Goal: Task Accomplishment & Management: Manage account settings

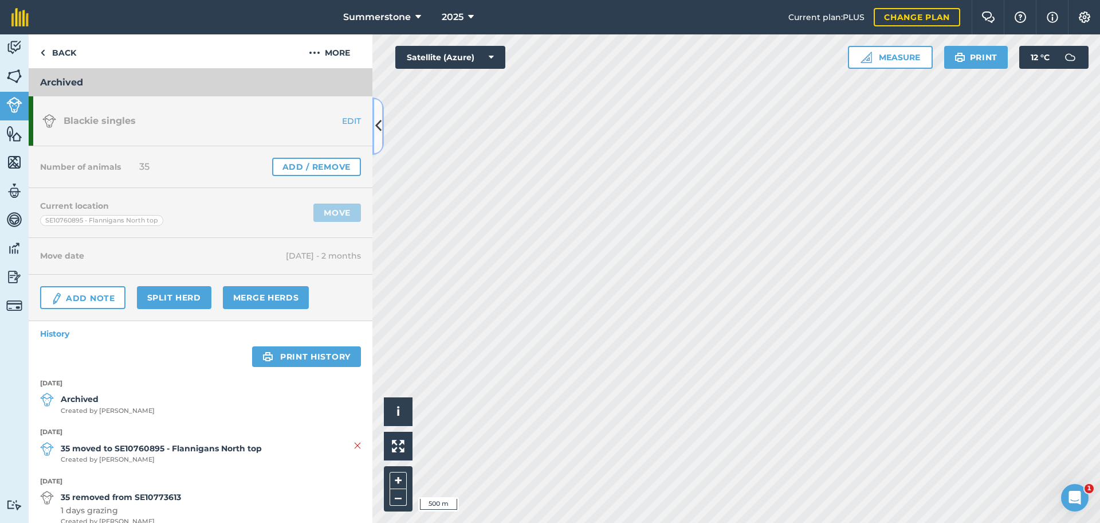
click at [380, 127] on icon at bounding box center [378, 126] width 6 height 20
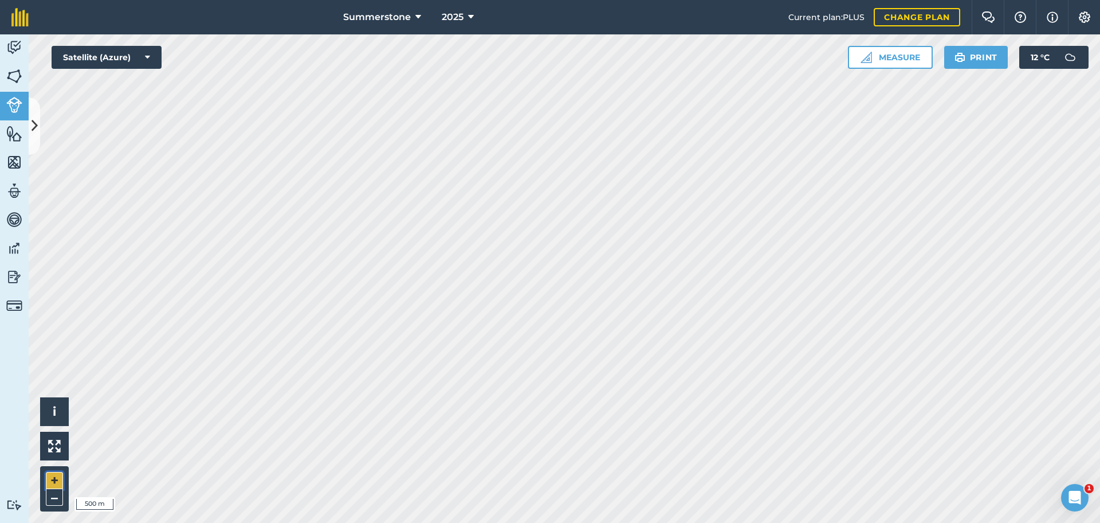
click at [52, 478] on button "+" at bounding box center [54, 480] width 17 height 17
click at [34, 138] on button at bounding box center [34, 125] width 11 height 57
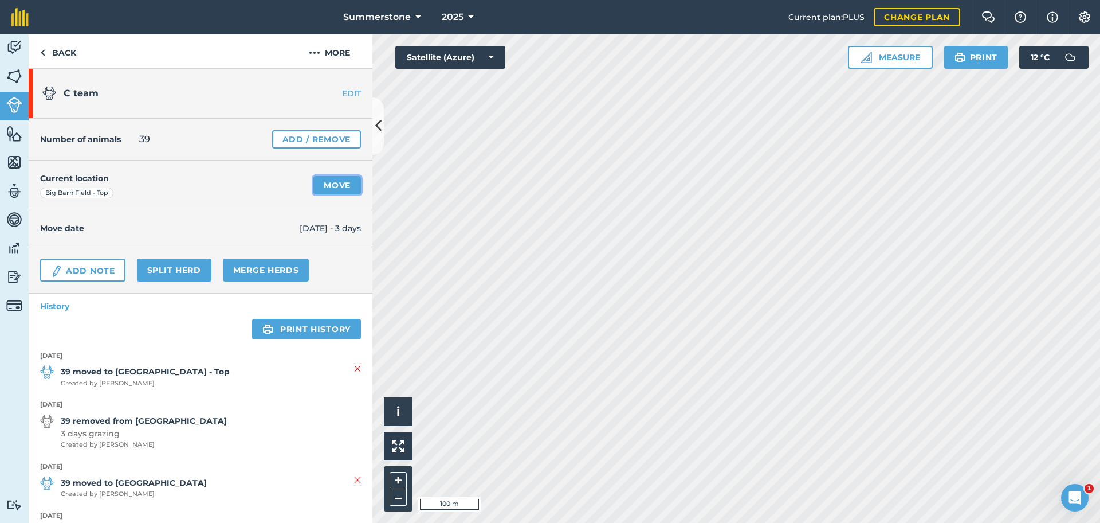
click at [323, 188] on link "Move" at bounding box center [337, 185] width 48 height 18
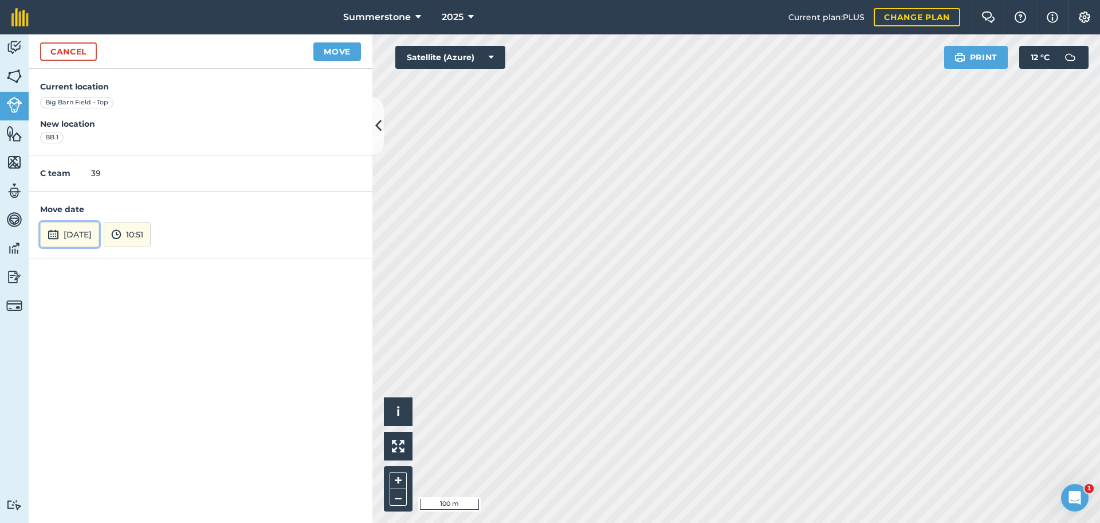
click at [99, 236] on button "[DATE]" at bounding box center [69, 234] width 59 height 25
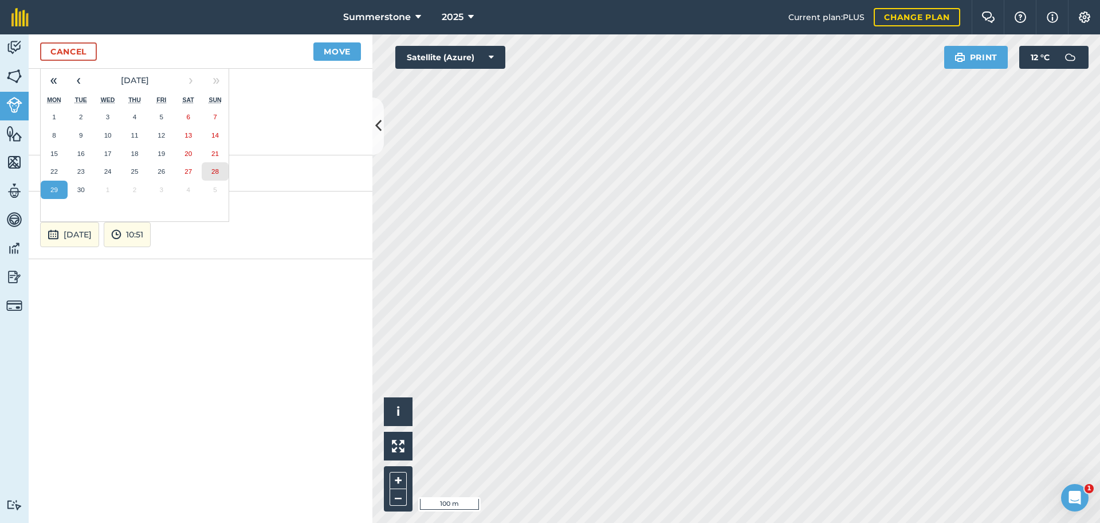
click at [211, 165] on button "28" at bounding box center [215, 171] width 27 height 18
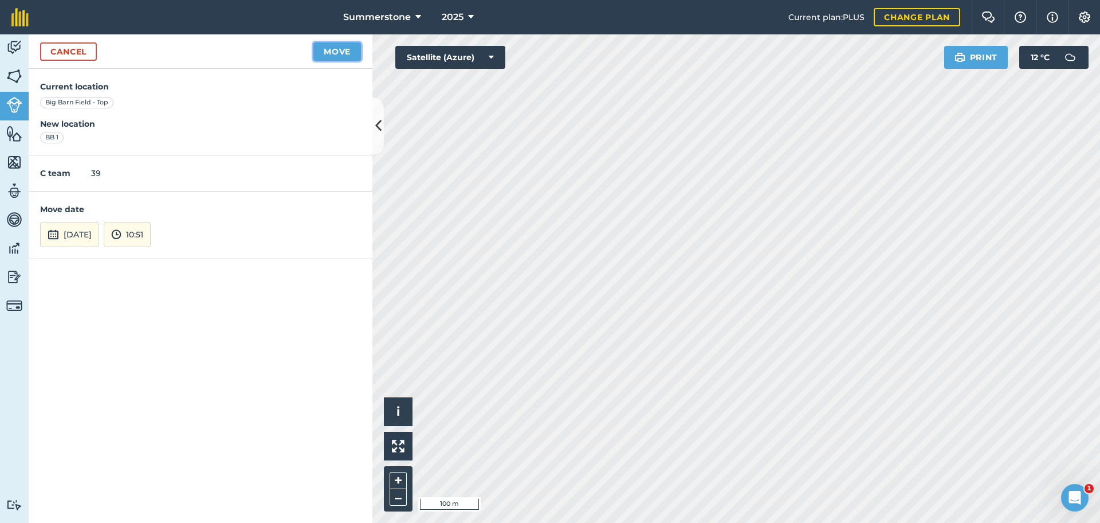
click at [336, 50] on button "Move" at bounding box center [337, 51] width 48 height 18
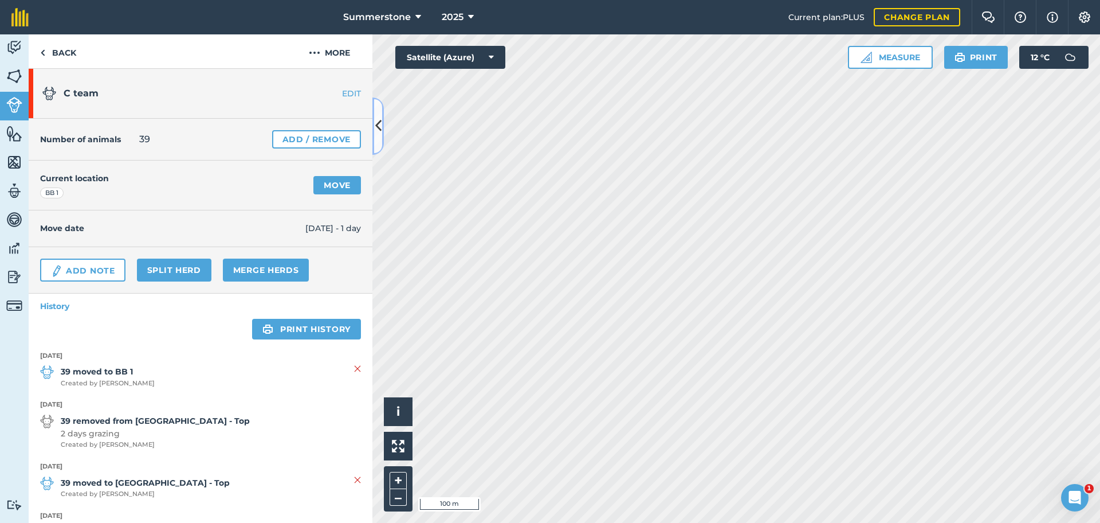
click at [378, 131] on icon at bounding box center [378, 126] width 6 height 20
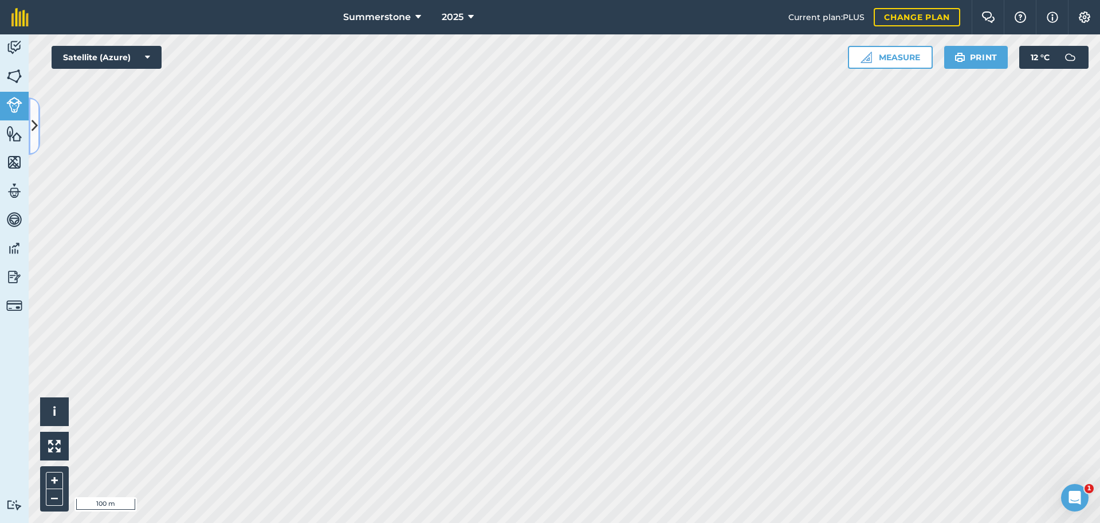
click at [34, 121] on icon at bounding box center [35, 126] width 6 height 20
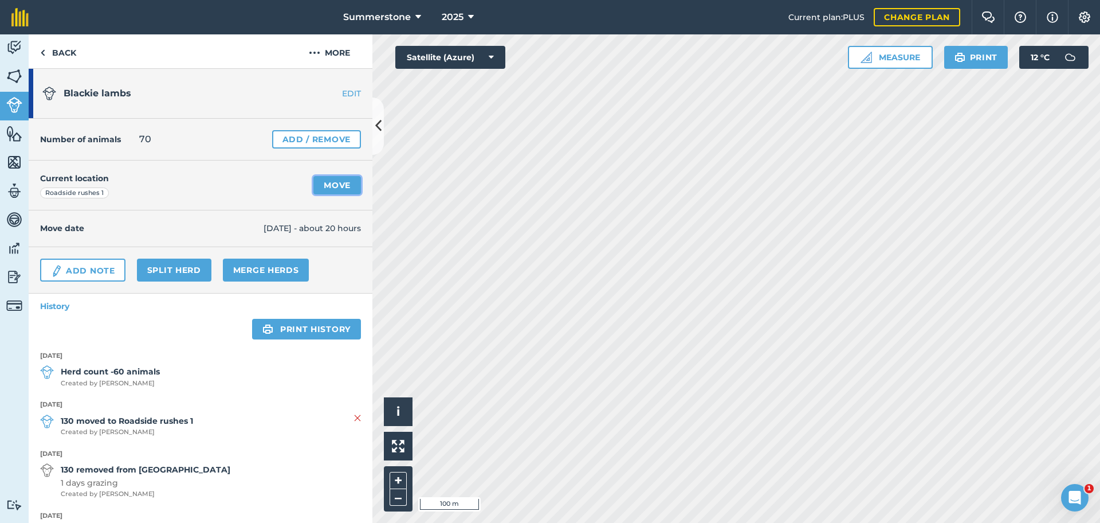
click at [314, 182] on link "Move" at bounding box center [337, 185] width 48 height 18
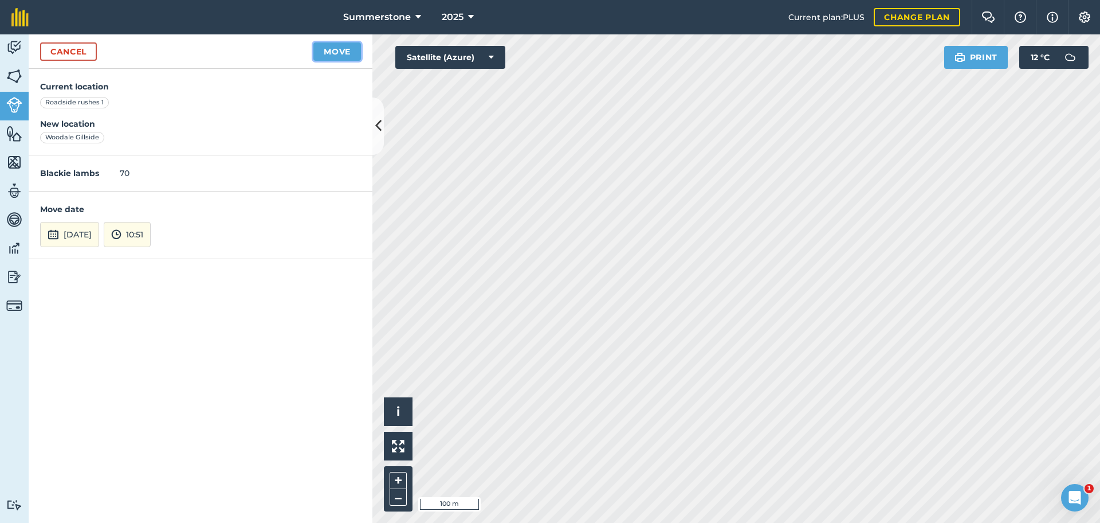
click at [344, 46] on button "Move" at bounding box center [337, 51] width 48 height 18
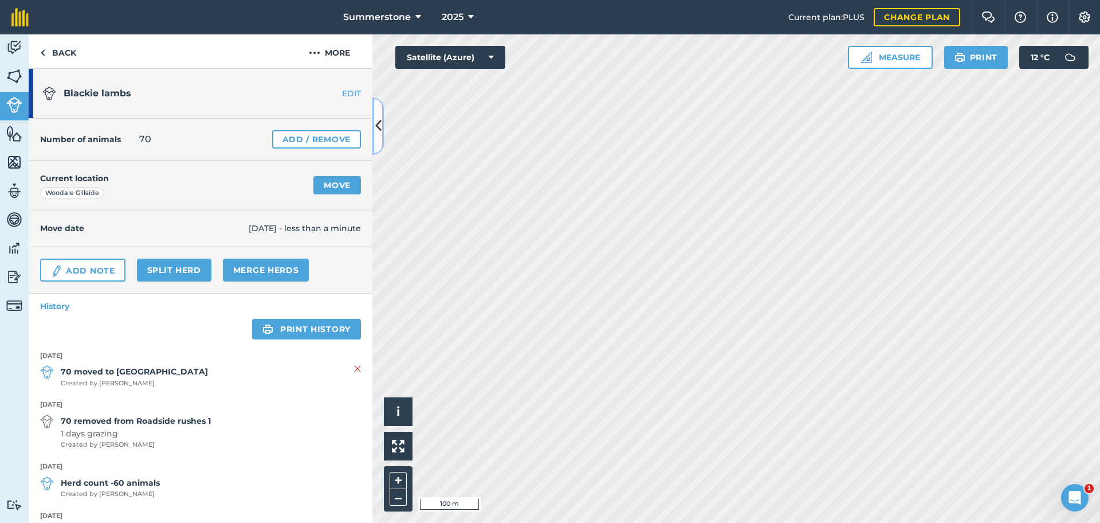
click at [380, 127] on icon at bounding box center [378, 126] width 6 height 20
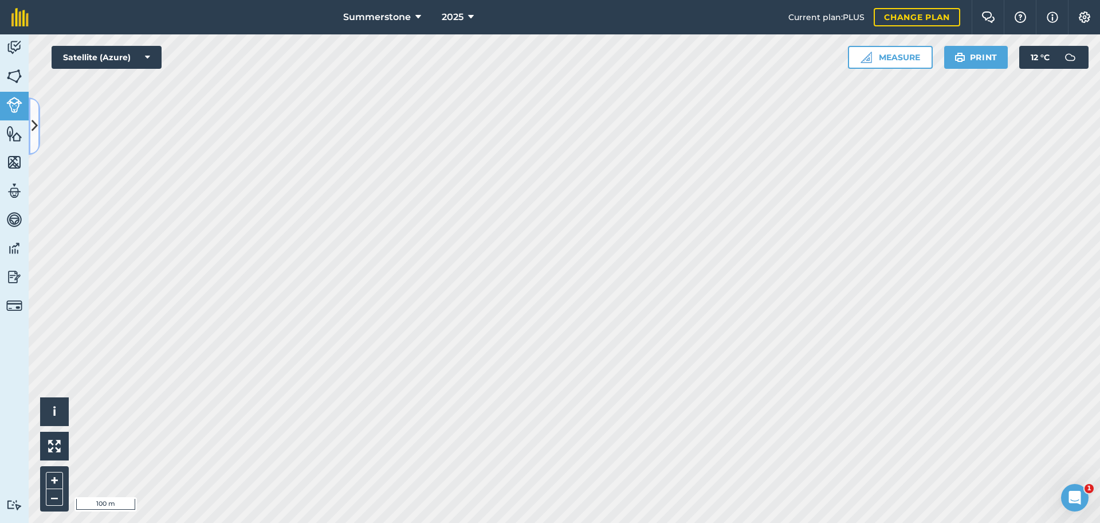
click at [38, 119] on button at bounding box center [34, 125] width 11 height 57
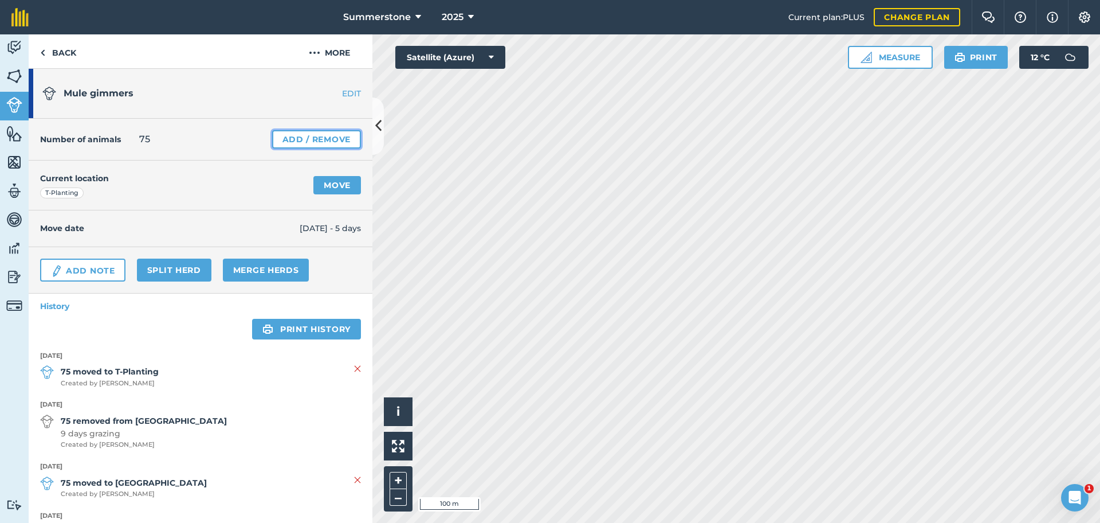
click at [297, 136] on link "Add / Remove" at bounding box center [316, 139] width 89 height 18
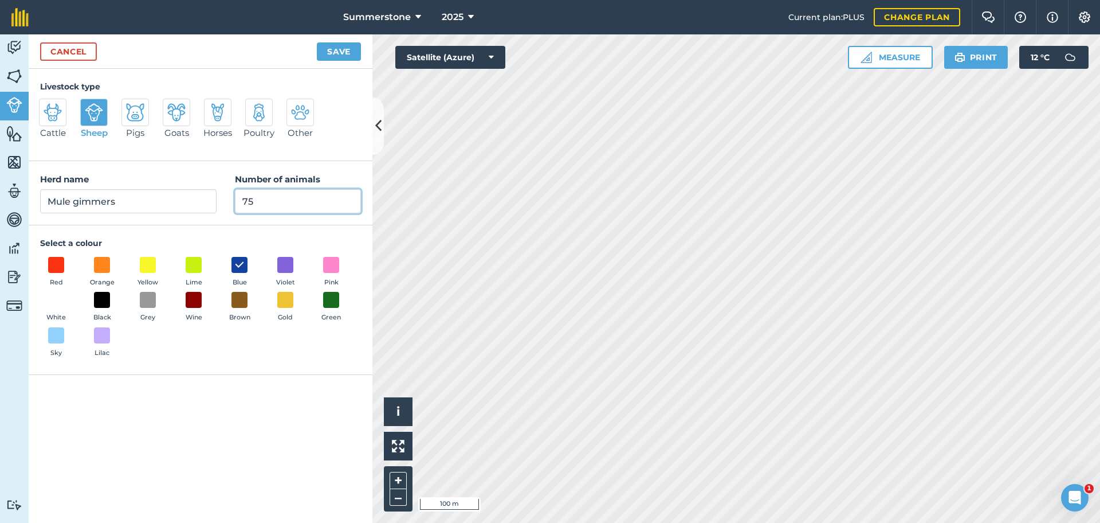
click at [266, 203] on input "75" at bounding box center [298, 201] width 126 height 24
type input "7"
type input "50"
click at [337, 53] on button "Save" at bounding box center [339, 51] width 44 height 18
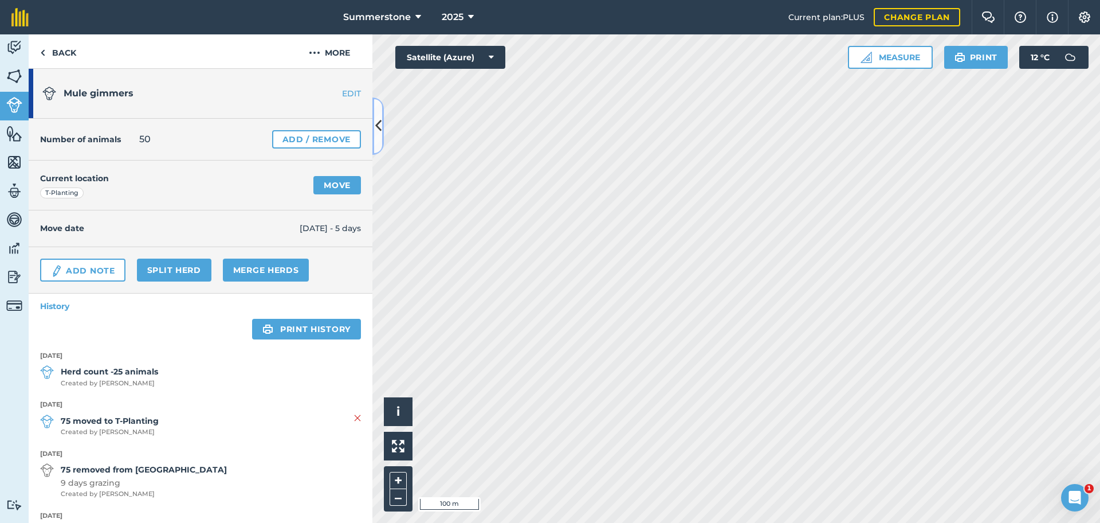
click at [378, 119] on icon at bounding box center [378, 126] width 6 height 20
